Goal: Task Accomplishment & Management: Use online tool/utility

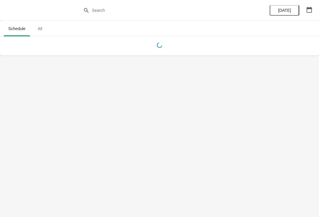
click at [314, 11] on button "button" at bounding box center [309, 9] width 11 height 11
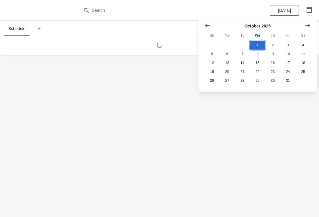
click at [262, 48] on button "1" at bounding box center [257, 45] width 15 height 9
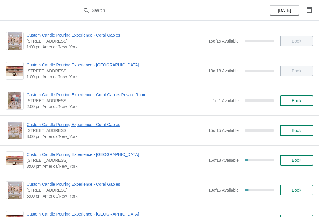
scroll to position [117, 0]
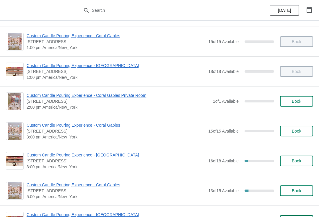
click at [138, 98] on span "Custom Candle Pouring Experience - Coral Gables Private Room" at bounding box center [118, 95] width 183 height 6
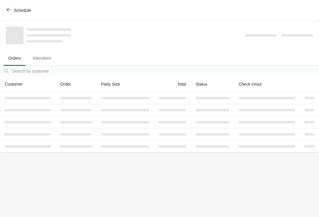
scroll to position [0, 0]
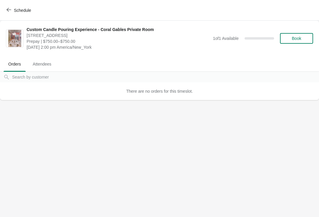
click at [305, 36] on span "Book" at bounding box center [296, 38] width 22 height 5
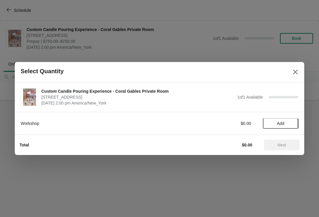
click at [286, 125] on span "Add" at bounding box center [280, 123] width 25 height 5
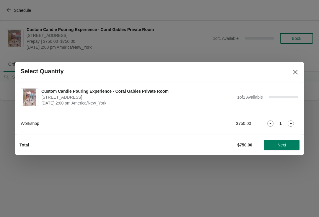
click at [294, 71] on icon "Close" at bounding box center [295, 72] width 6 height 6
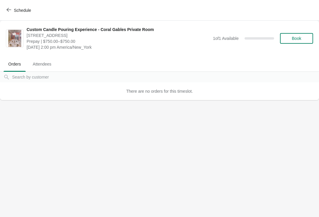
click at [12, 9] on span "Schedule" at bounding box center [19, 10] width 23 height 6
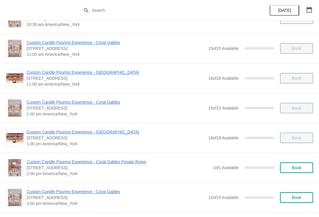
scroll to position [57, 0]
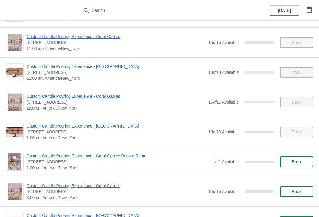
click at [107, 128] on span "Custom Candle Pouring Experience - [GEOGRAPHIC_DATA]" at bounding box center [116, 126] width 179 height 6
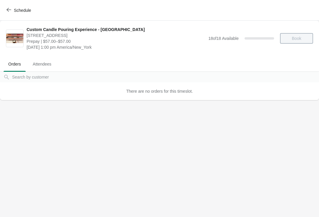
click at [8, 7] on icon "button" at bounding box center [8, 9] width 5 height 5
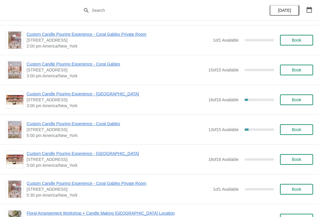
scroll to position [182, 0]
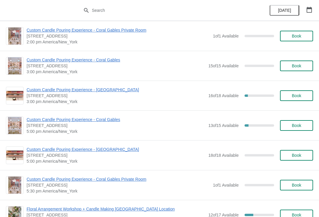
click at [113, 152] on span "Custom Candle Pouring Experience - [GEOGRAPHIC_DATA]" at bounding box center [116, 149] width 179 height 6
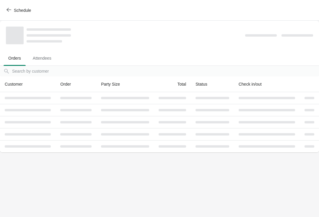
scroll to position [0, 0]
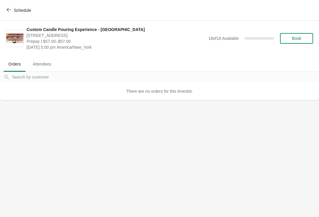
click at [298, 39] on span "Book" at bounding box center [296, 38] width 9 height 5
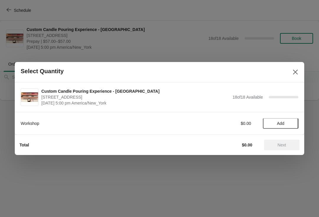
click at [283, 124] on span "Add" at bounding box center [280, 123] width 7 height 5
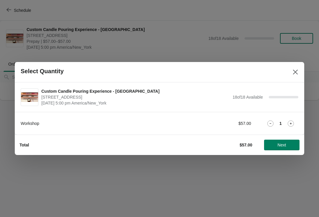
click at [292, 74] on button "Close" at bounding box center [295, 72] width 11 height 11
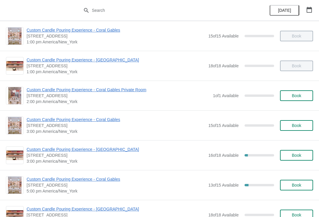
scroll to position [123, 0]
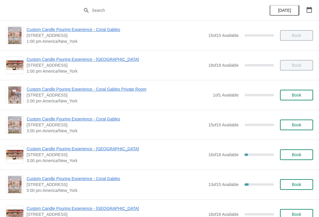
click at [102, 150] on span "Custom Candle Pouring Experience - [GEOGRAPHIC_DATA]" at bounding box center [116, 149] width 179 height 6
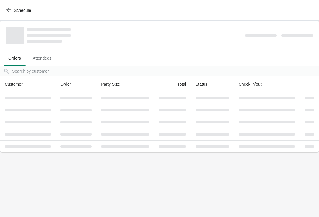
scroll to position [0, 0]
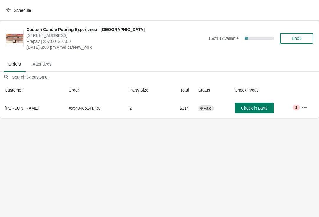
click at [260, 109] on span "Check in party" at bounding box center [254, 108] width 26 height 5
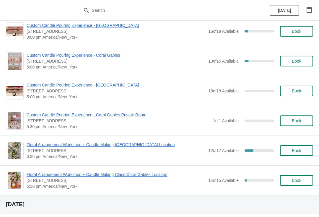
scroll to position [252, 0]
